Goal: Book appointment/travel/reservation

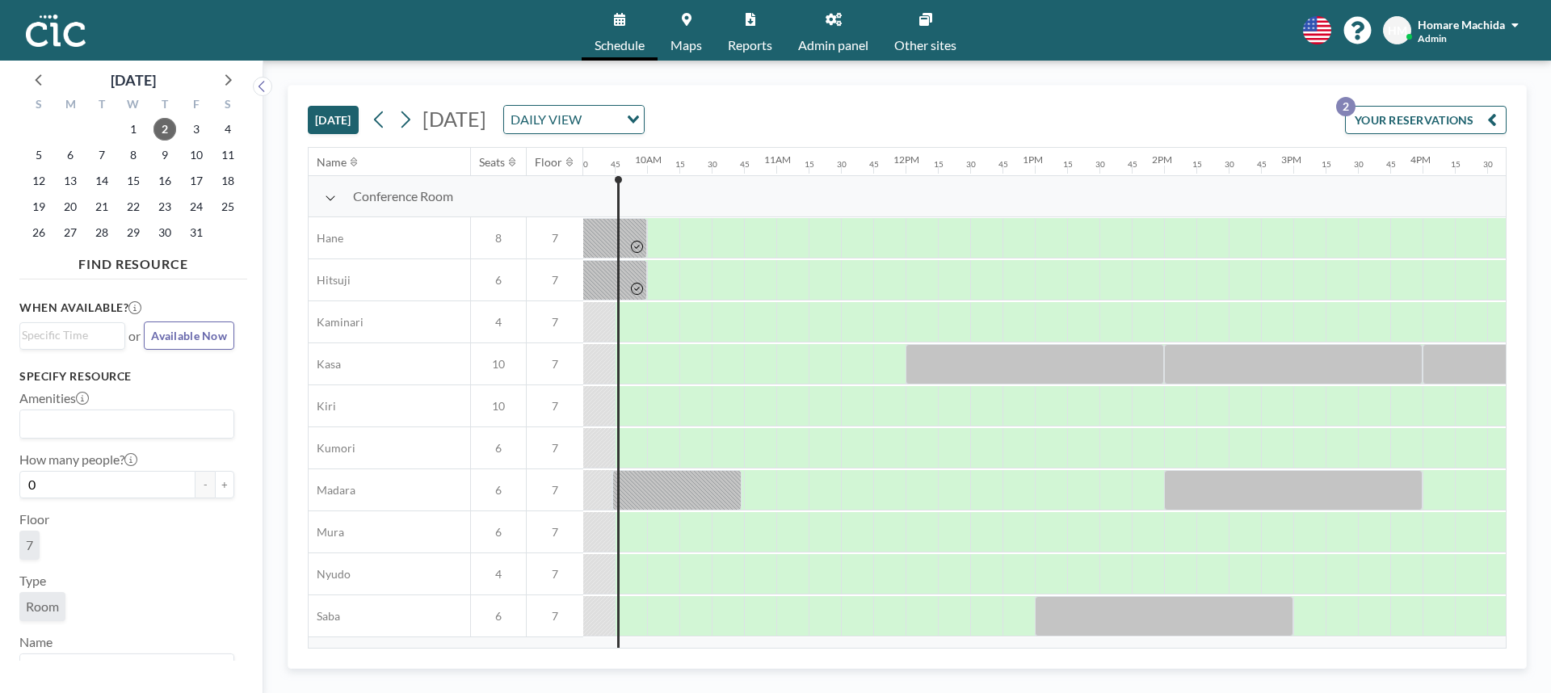
scroll to position [0, 1229]
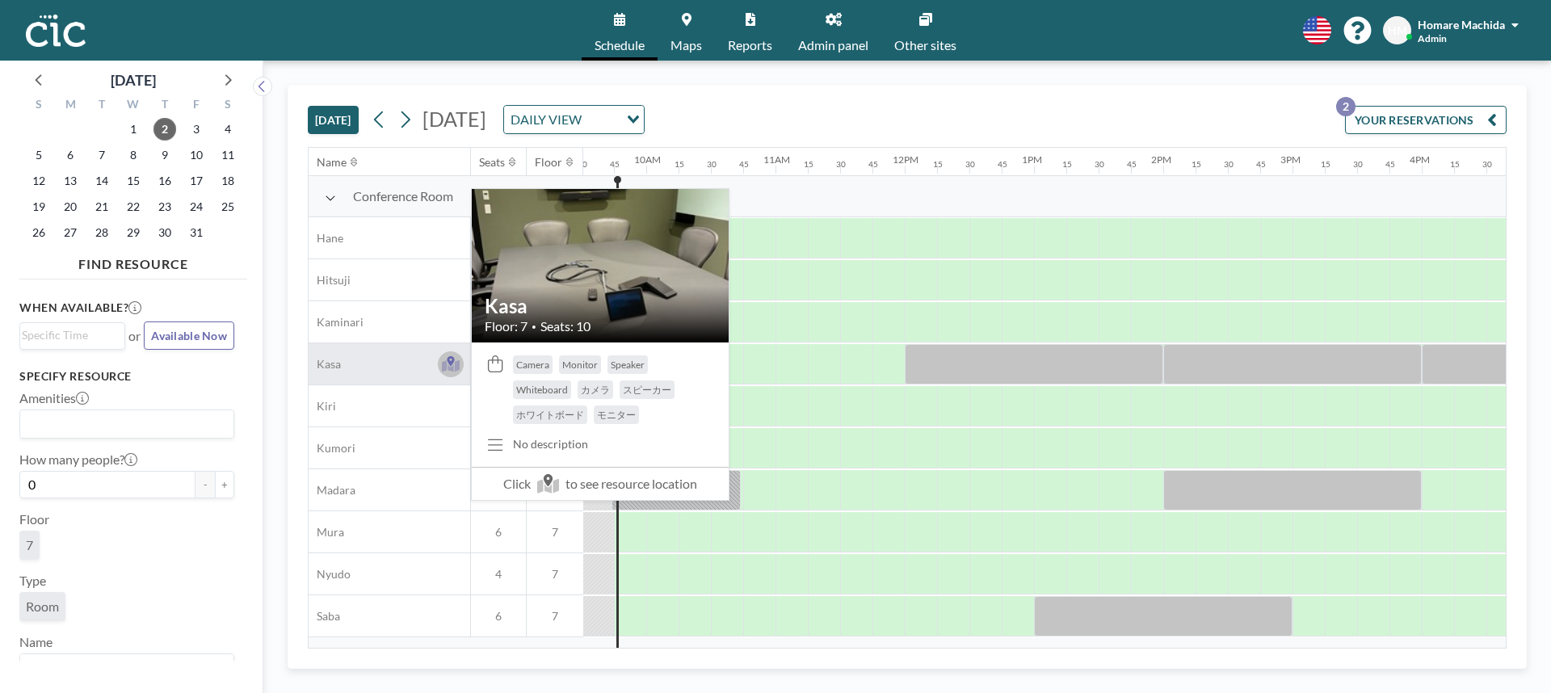
click at [449, 363] on icon at bounding box center [450, 361] width 7 height 10
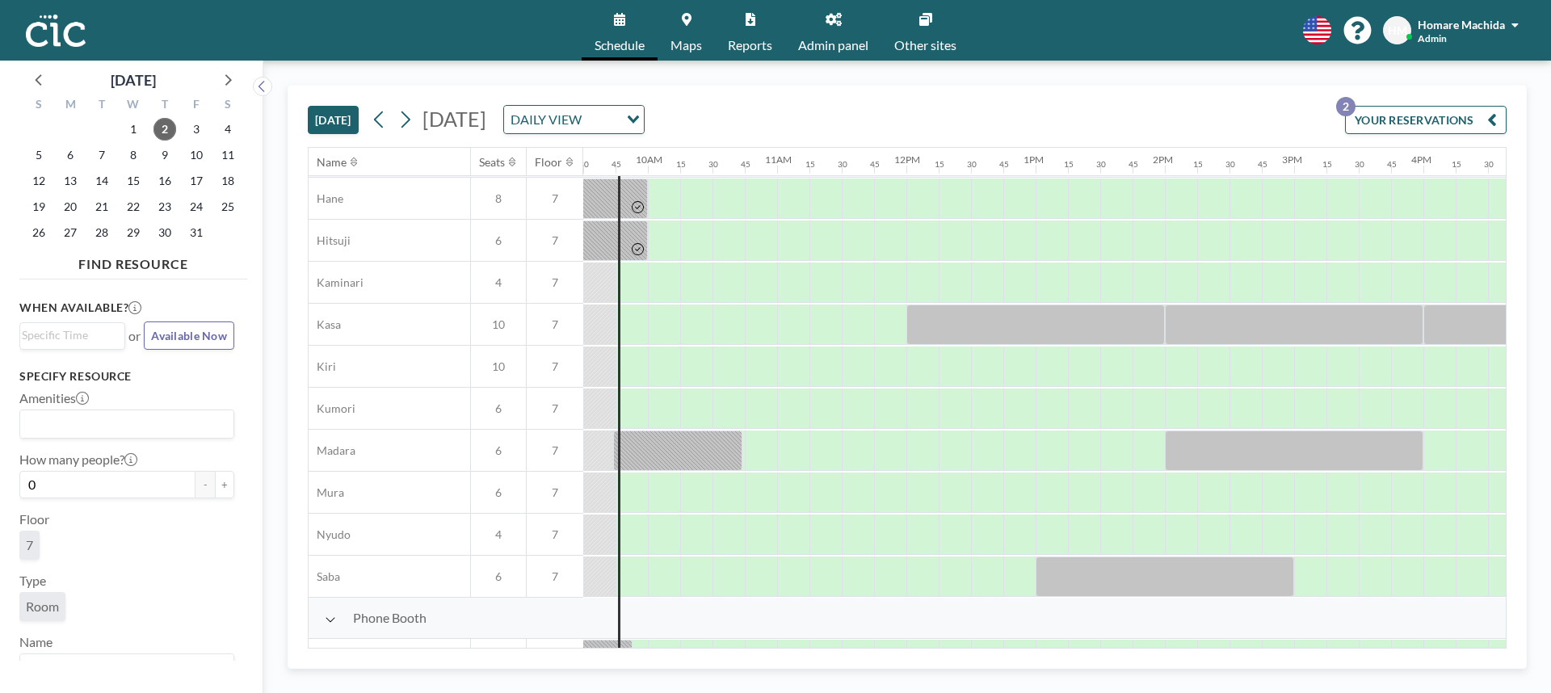
scroll to position [42, 1228]
click at [656, 499] on div at bounding box center [664, 490] width 32 height 40
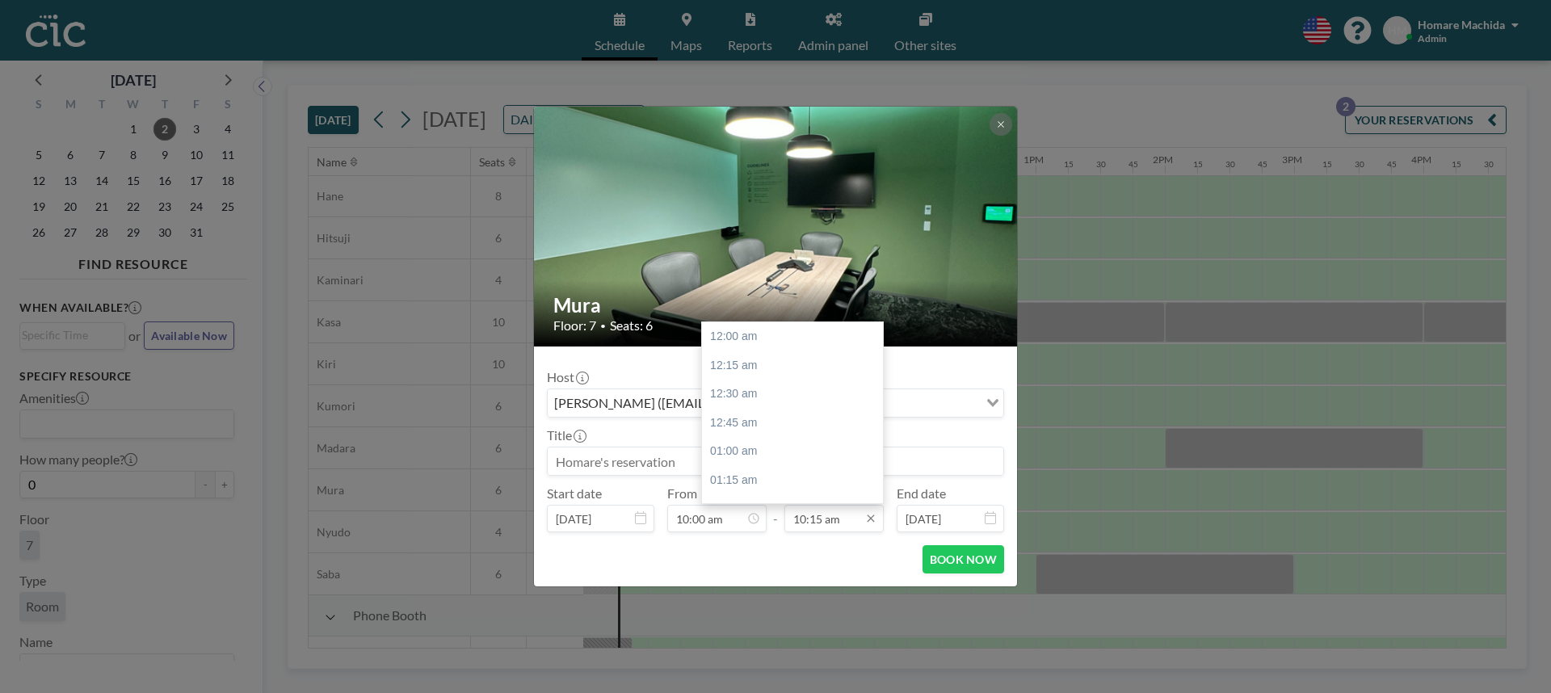
scroll to position [1178, 0]
click at [830, 517] on input "10:15 am" at bounding box center [833, 518] width 99 height 27
click at [810, 442] on div "11:15 am" at bounding box center [792, 452] width 181 height 29
type input "11:15 am"
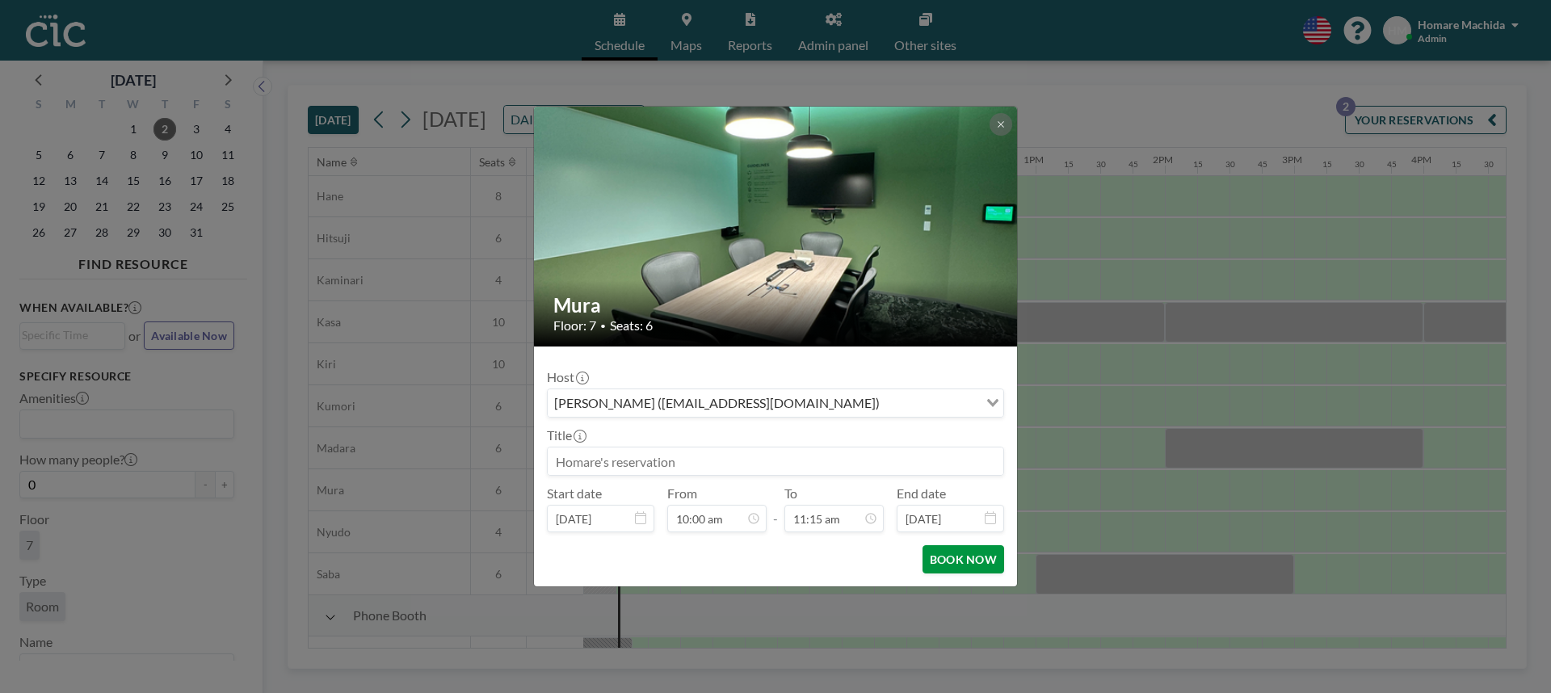
click at [980, 565] on button "BOOK NOW" at bounding box center [963, 559] width 82 height 28
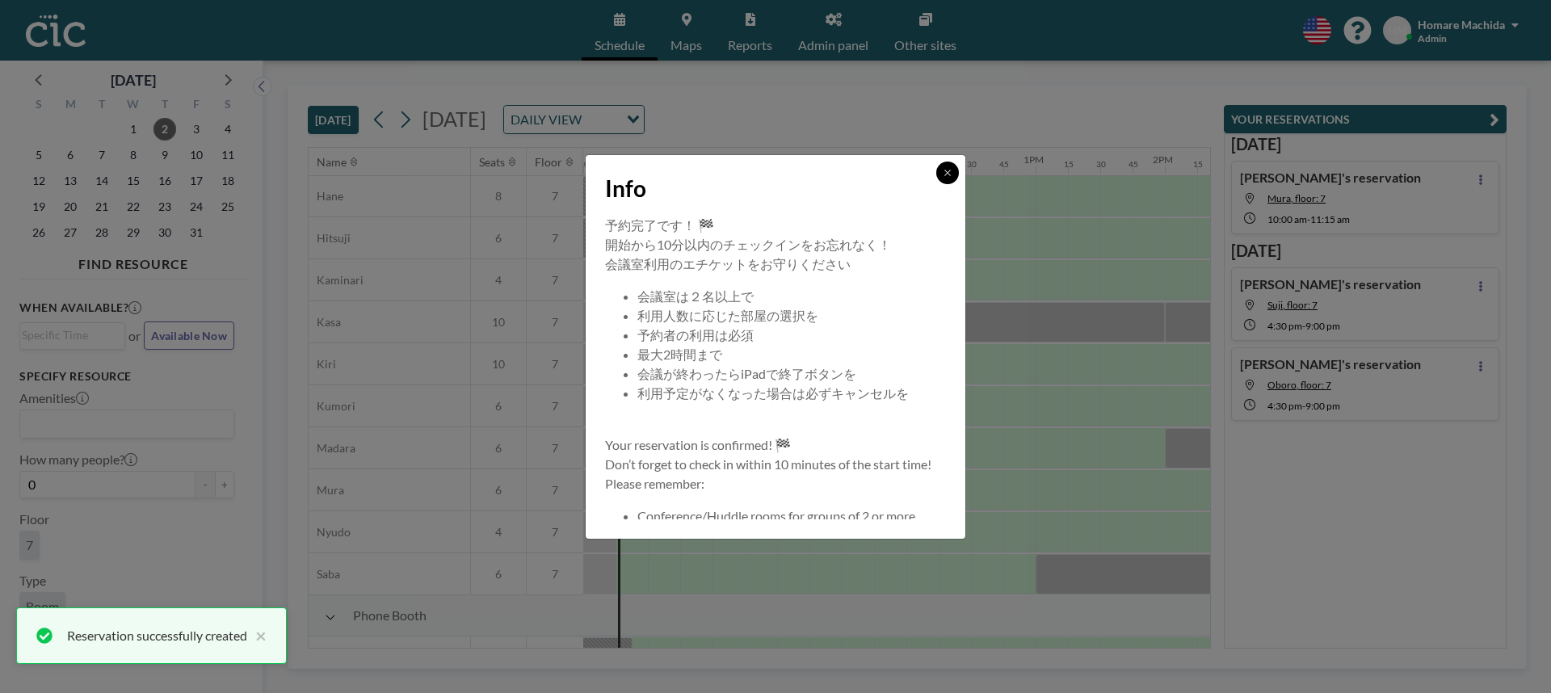
click at [943, 174] on icon at bounding box center [948, 173] width 10 height 10
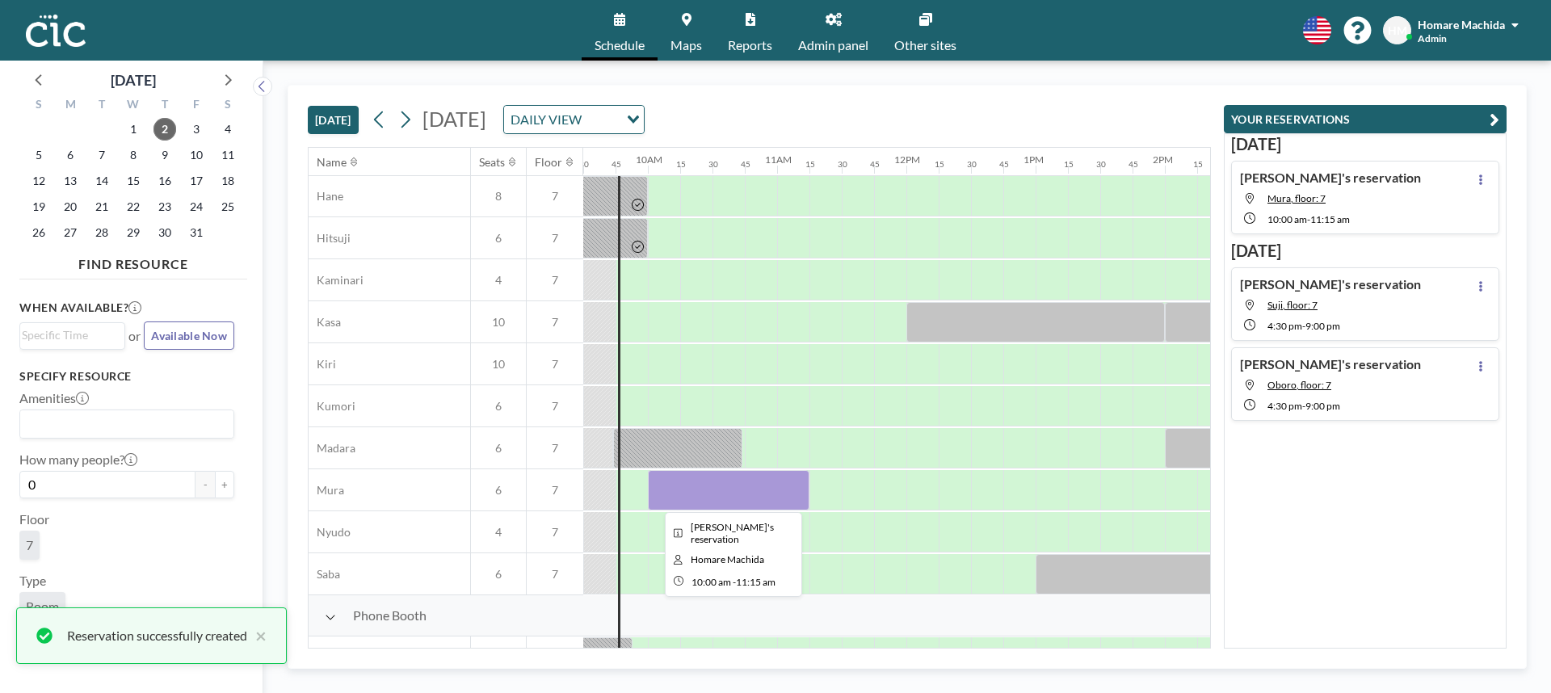
click at [717, 477] on div at bounding box center [729, 490] width 162 height 40
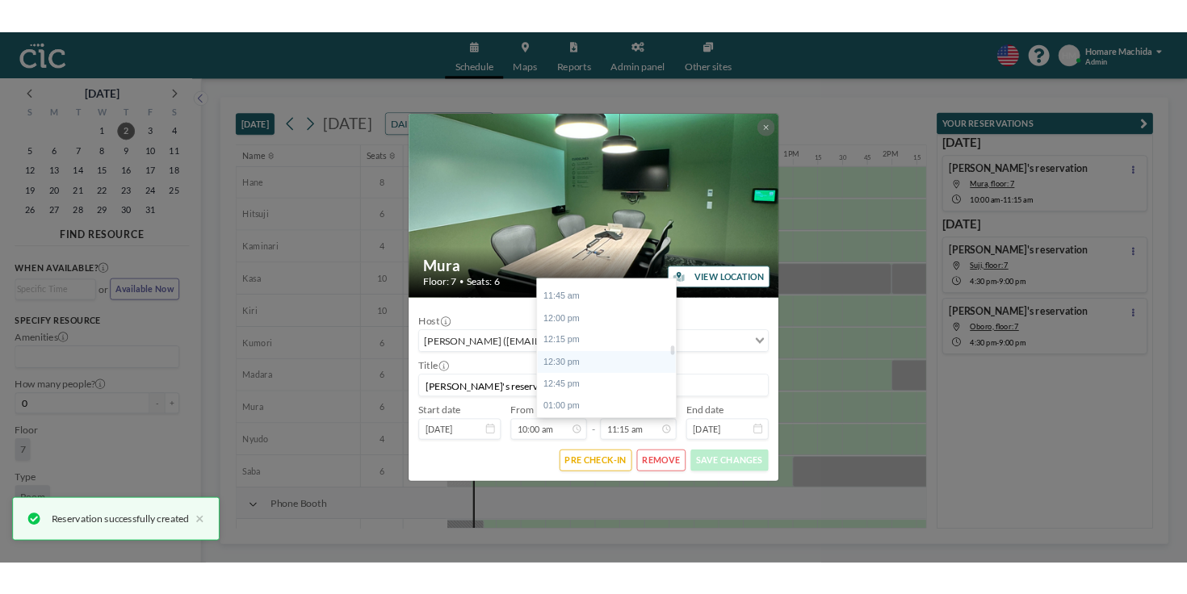
scroll to position [1349, 0]
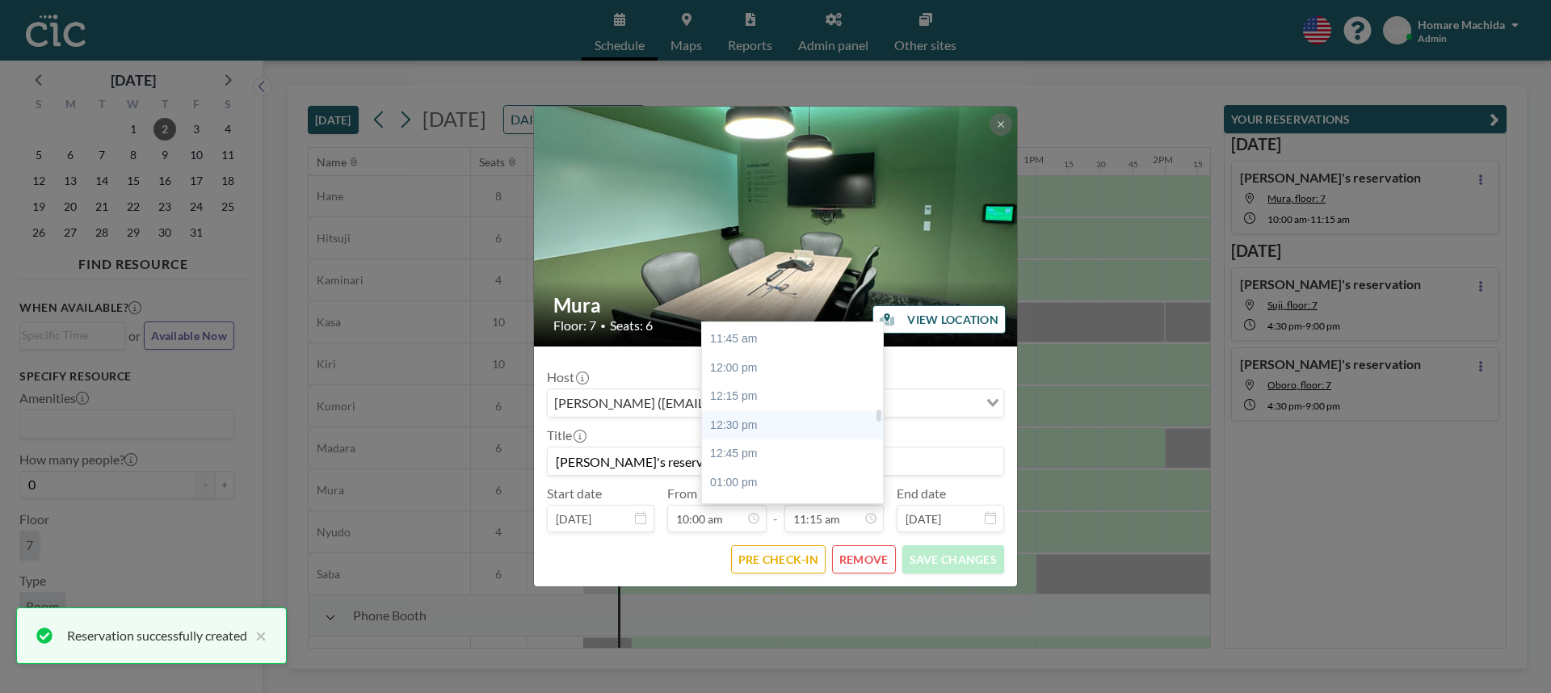
click at [821, 431] on div "12:30 pm" at bounding box center [792, 425] width 181 height 29
type input "12:30 pm"
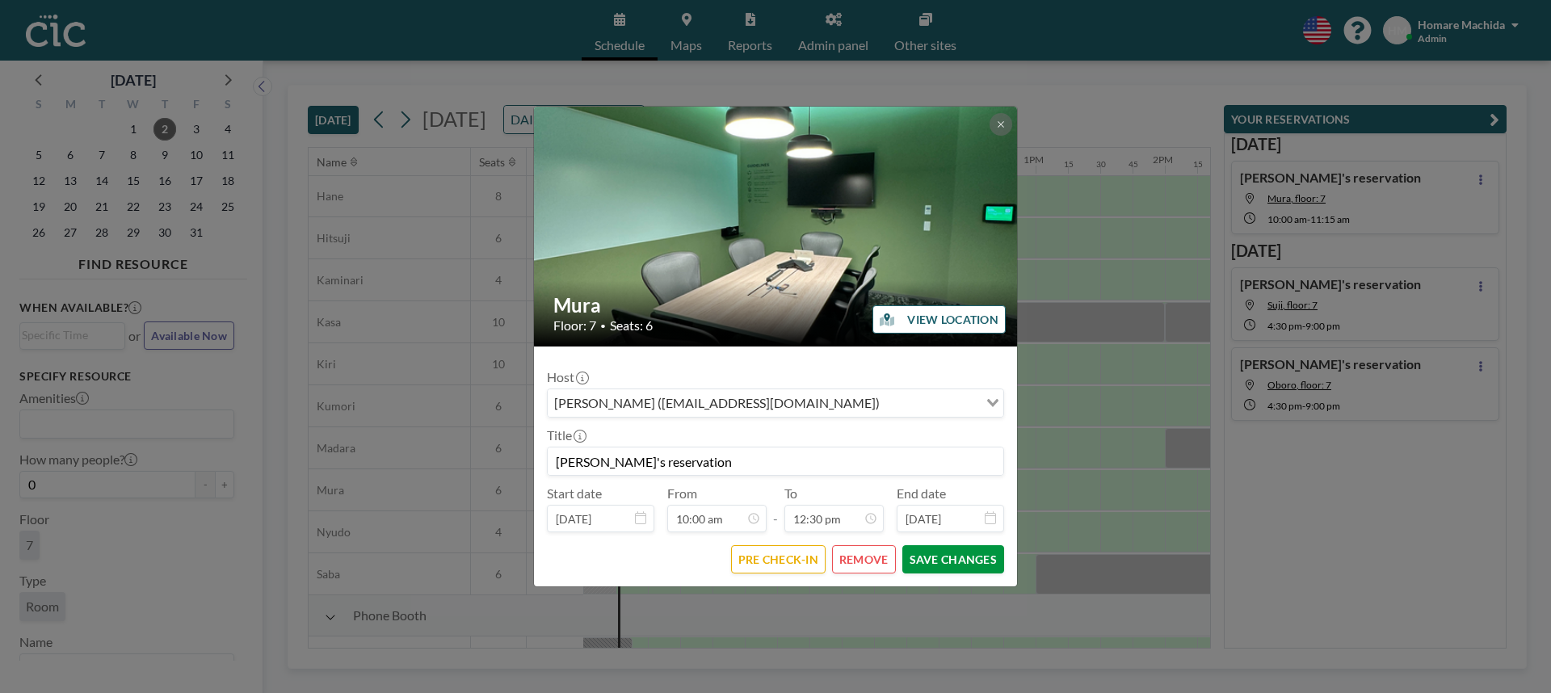
click at [945, 558] on button "SAVE CHANGES" at bounding box center [953, 559] width 102 height 28
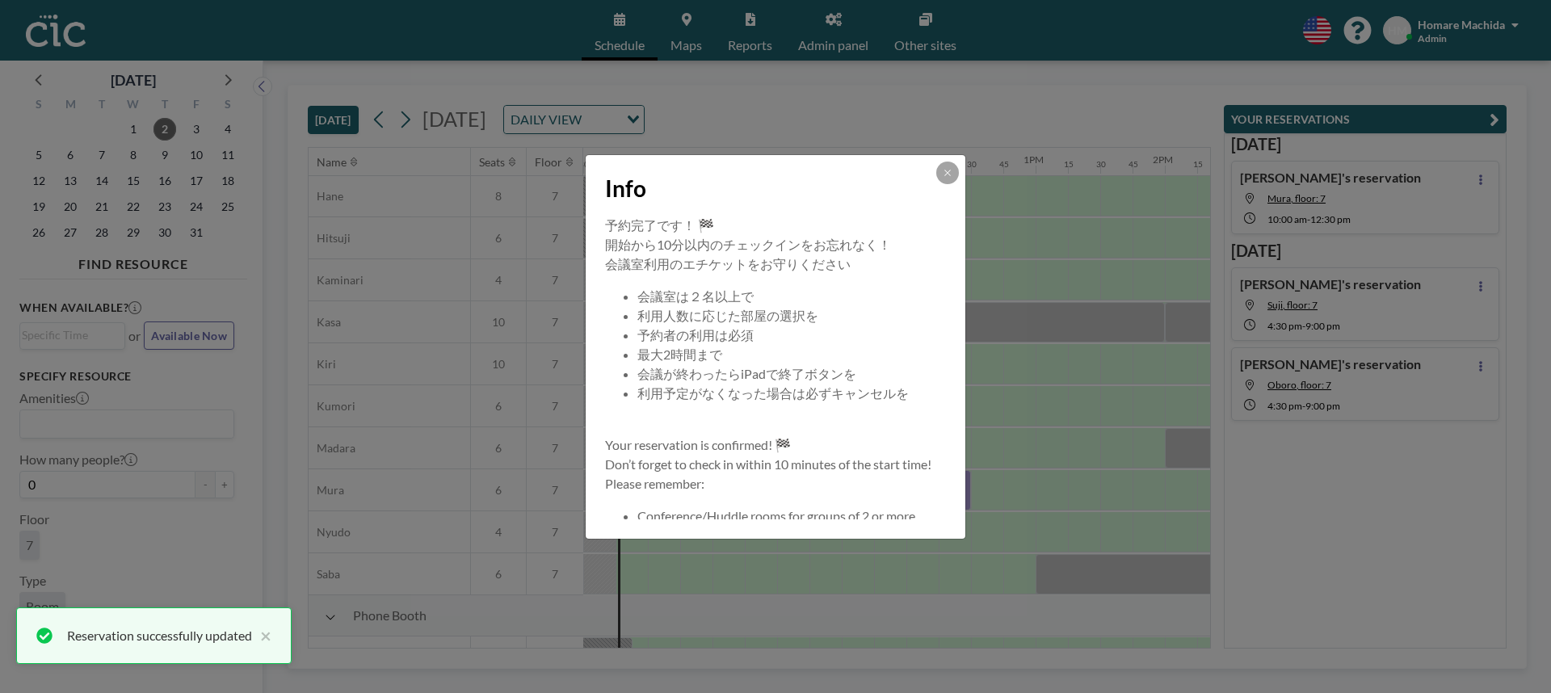
click at [957, 174] on button at bounding box center [947, 173] width 23 height 23
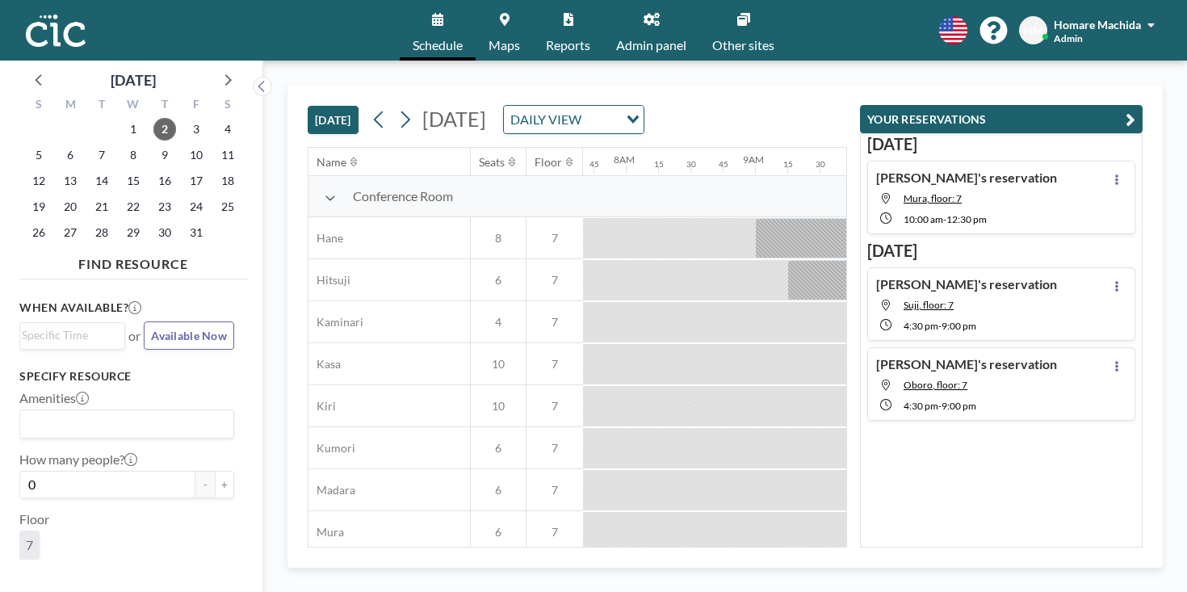
scroll to position [0, 998]
